Goal: Browse casually

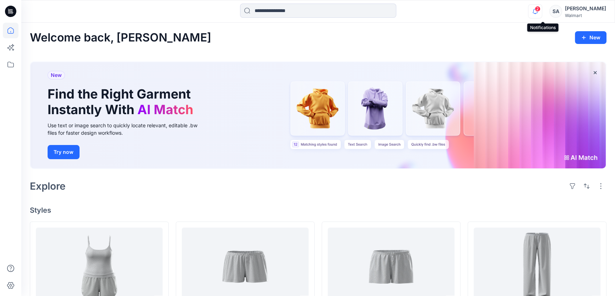
click at [542, 14] on icon "button" at bounding box center [534, 11] width 13 height 14
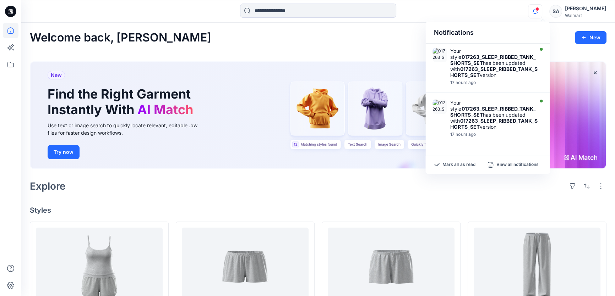
click at [514, 14] on div "Notifications Your style 017263_SLEEP_RIBBED_TANK_SHORTS_SET has been updated w…" at bounding box center [317, 12] width 593 height 16
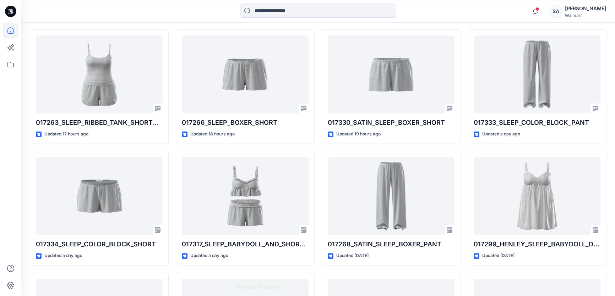
scroll to position [193, 0]
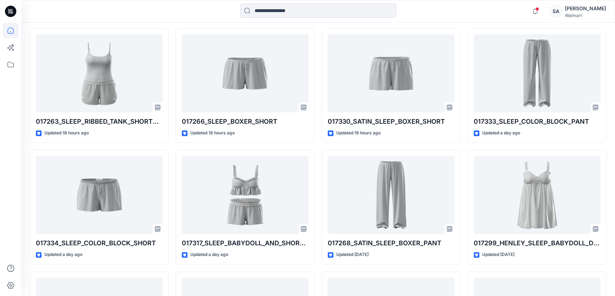
drag, startPoint x: 520, startPoint y: 10, endPoint x: 511, endPoint y: 10, distance: 8.2
click at [520, 10] on div "Notifications Your style 017263_SLEEP_RIBBED_TANK_SHORTS_SET has been updated w…" at bounding box center [317, 12] width 593 height 16
